Goal: Task Accomplishment & Management: Manage account settings

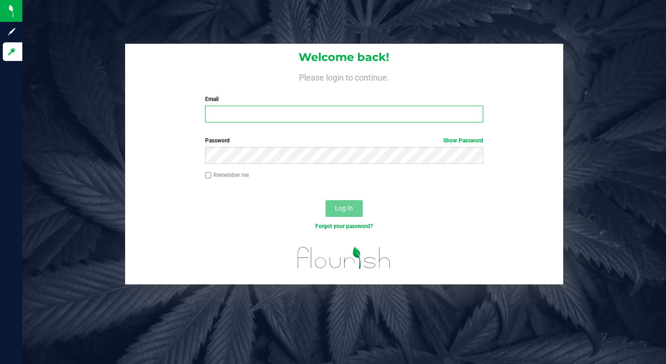
click at [284, 116] on input "Email" at bounding box center [344, 114] width 278 height 17
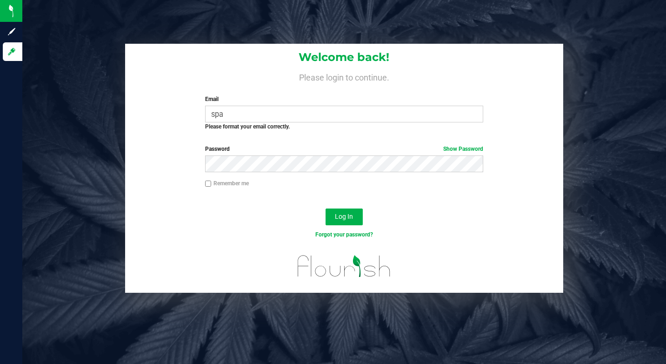
drag, startPoint x: 242, startPoint y: 154, endPoint x: 158, endPoint y: 146, distance: 84.6
click at [158, 146] on div "Password Show Password" at bounding box center [344, 162] width 439 height 34
click at [202, 160] on div "Password Show Password" at bounding box center [344, 158] width 292 height 27
click at [331, 218] on button "Log In" at bounding box center [344, 216] width 37 height 17
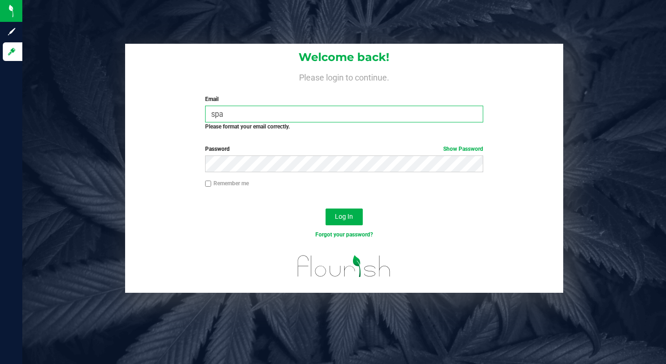
click at [228, 117] on input "spa" at bounding box center [344, 114] width 278 height 17
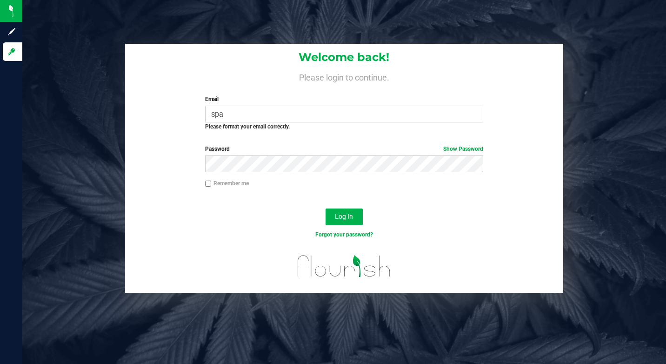
click at [254, 149] on label "Password Show Password" at bounding box center [344, 149] width 278 height 8
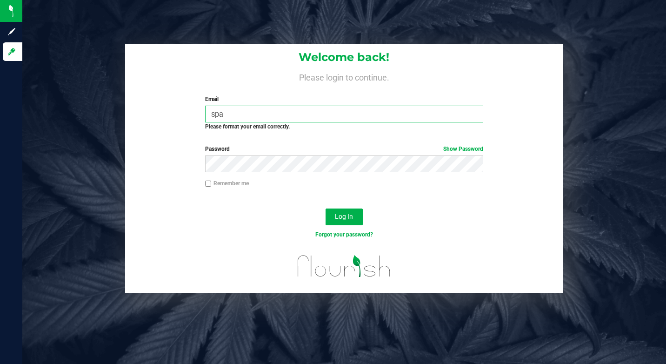
click at [225, 118] on input "spa" at bounding box center [344, 114] width 278 height 17
type input "[EMAIL_ADDRESS][DOMAIN_NAME]"
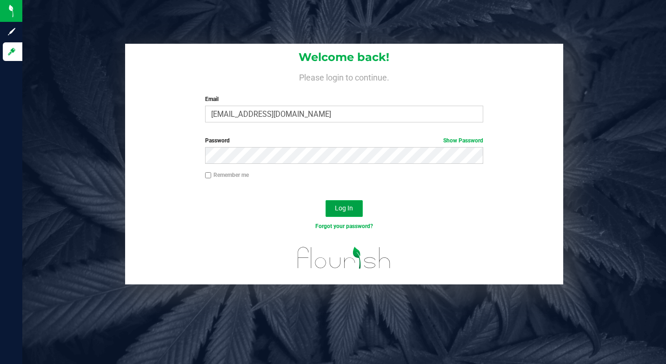
click at [338, 205] on span "Log In" at bounding box center [344, 207] width 18 height 7
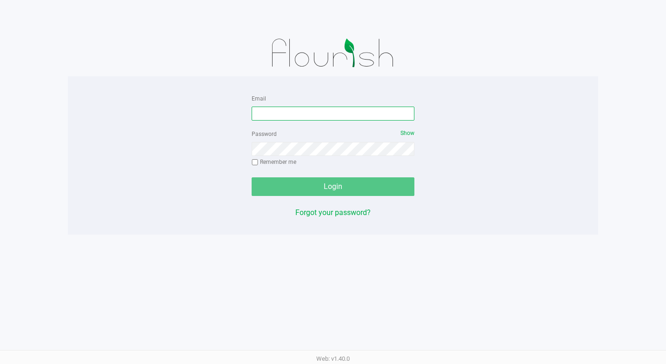
type input "[EMAIL_ADDRESS][DOMAIN_NAME]"
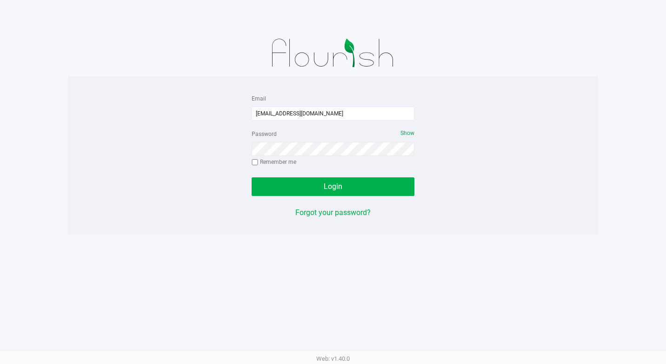
click at [290, 181] on div "Login" at bounding box center [333, 186] width 163 height 19
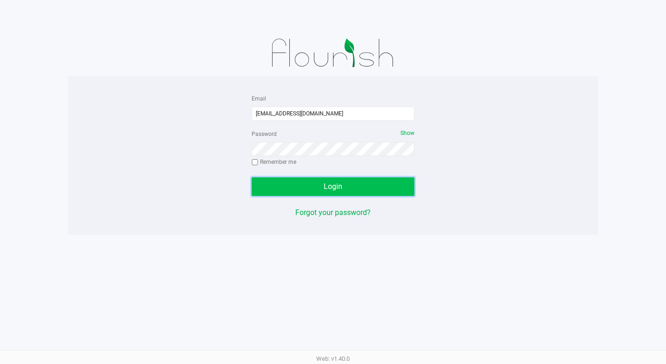
click at [332, 187] on span "Login" at bounding box center [333, 186] width 19 height 9
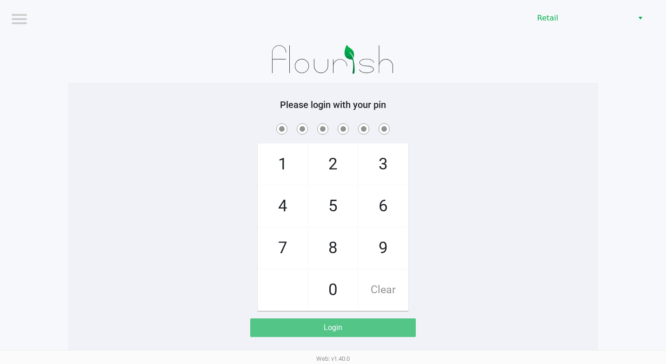
drag, startPoint x: 334, startPoint y: 247, endPoint x: 304, endPoint y: 242, distance: 30.6
click at [330, 247] on span "8" at bounding box center [333, 248] width 49 height 41
checkbox input "true"
drag, startPoint x: 287, startPoint y: 238, endPoint x: 292, endPoint y: 241, distance: 5.4
click at [289, 239] on span "7" at bounding box center [282, 248] width 49 height 41
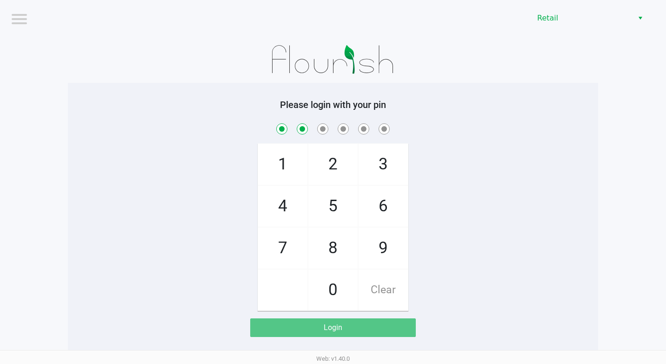
checkbox input "true"
click at [328, 284] on span "0" at bounding box center [333, 289] width 49 height 41
checkbox input "true"
click at [284, 201] on span "4" at bounding box center [282, 206] width 49 height 41
checkbox input "true"
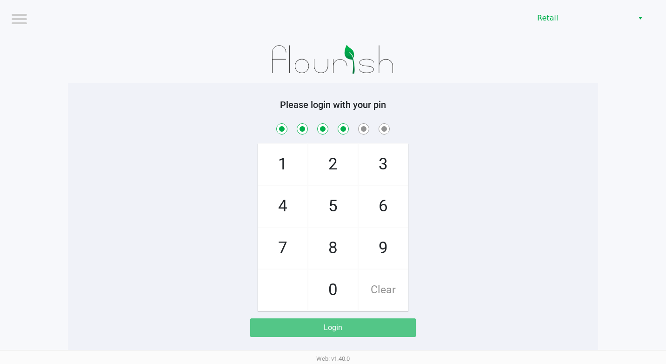
click at [288, 237] on span "7" at bounding box center [282, 248] width 49 height 41
checkbox input "true"
click at [295, 217] on span "4" at bounding box center [282, 206] width 49 height 41
checkbox input "true"
